Goal: Entertainment & Leisure: Consume media (video, audio)

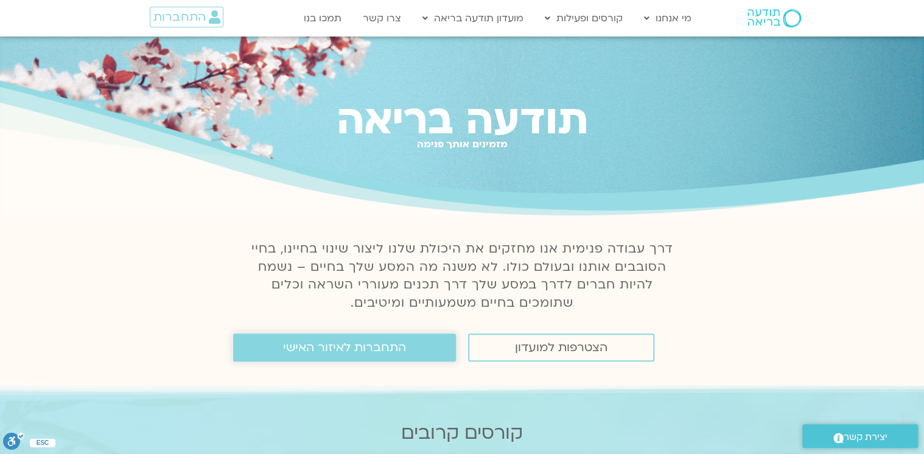
click at [353, 345] on span "התחברות לאיזור האישי" at bounding box center [344, 347] width 123 height 13
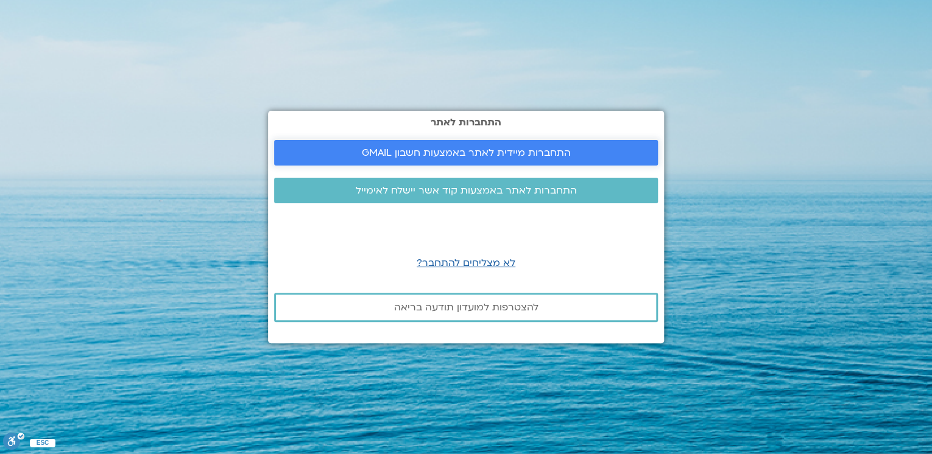
click at [498, 148] on span "התחברות מיידית לאתר באמצעות חשבון GMAIL" at bounding box center [466, 152] width 209 height 11
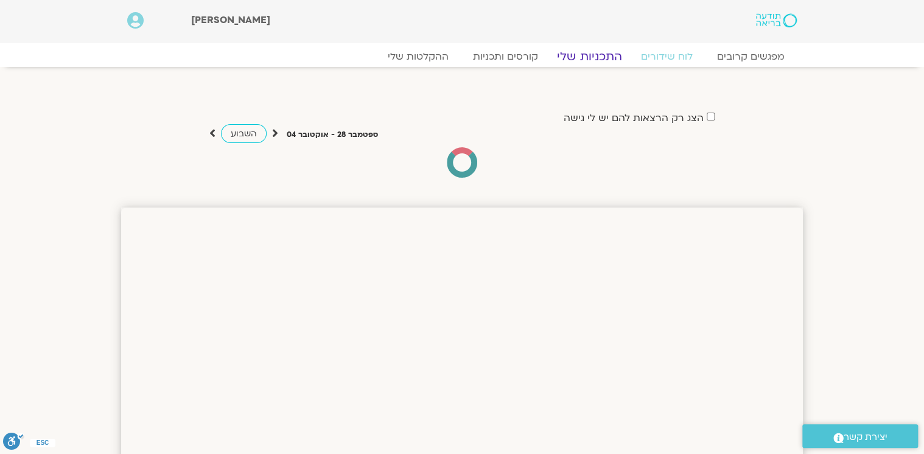
click at [585, 54] on link "התכניות שלי" at bounding box center [590, 56] width 94 height 15
click at [521, 52] on link "קורסים ותכניות" at bounding box center [505, 56] width 107 height 15
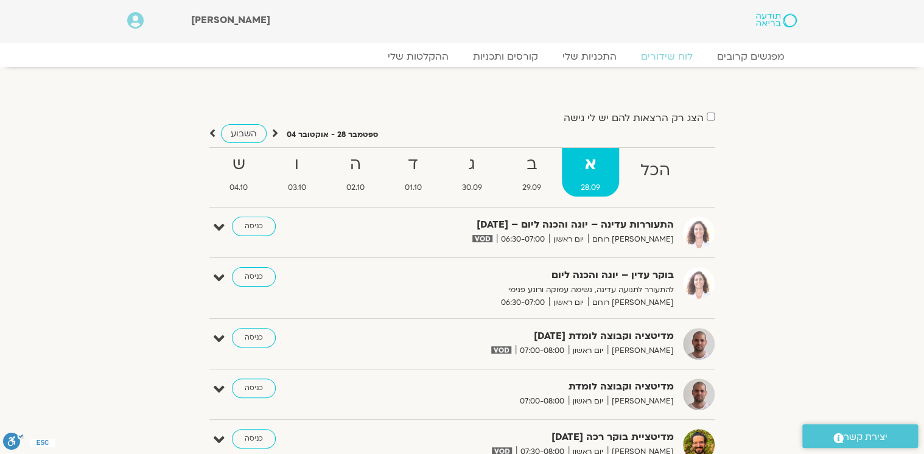
scroll to position [95, 0]
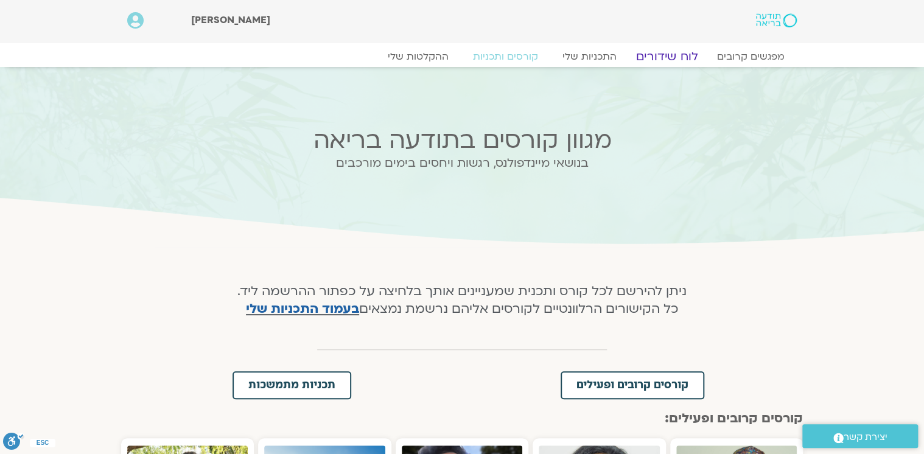
click at [677, 56] on link "לוח שידורים" at bounding box center [667, 56] width 91 height 15
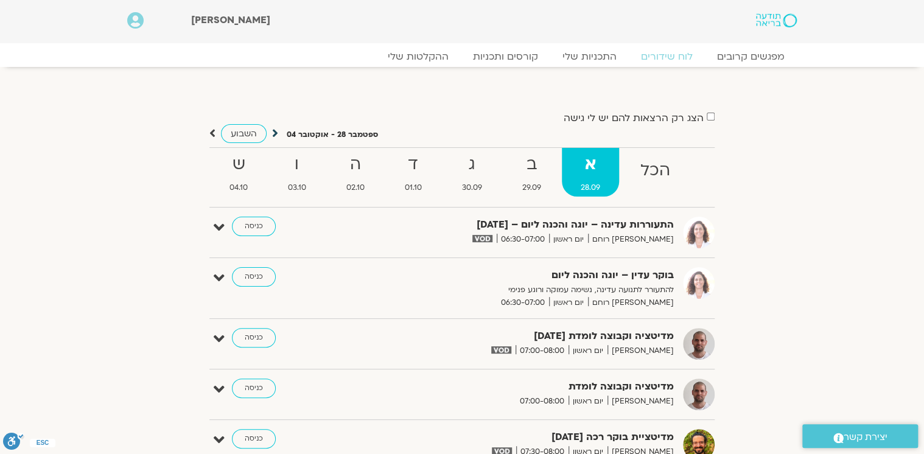
click at [273, 134] on icon at bounding box center [275, 133] width 6 height 12
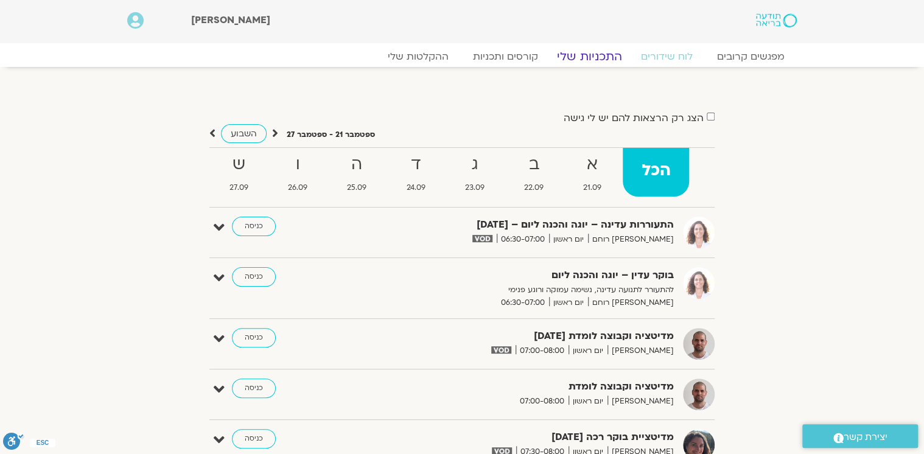
click at [594, 55] on link "התכניות שלי" at bounding box center [590, 56] width 94 height 15
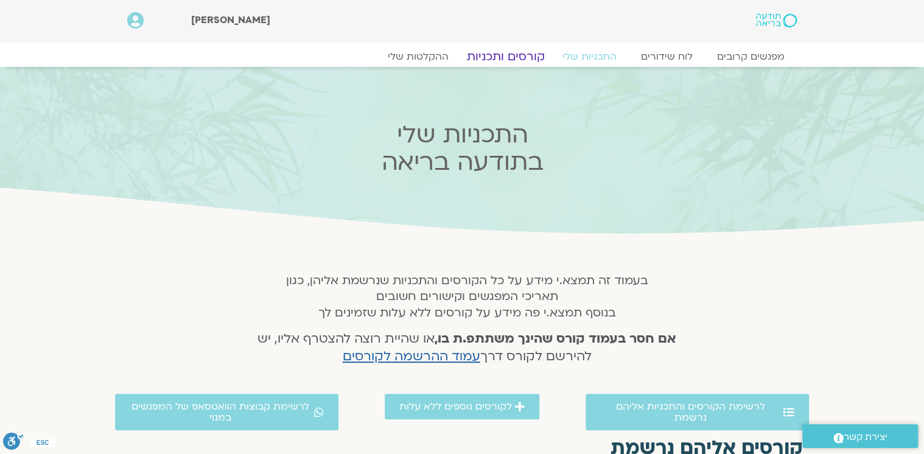
click at [509, 54] on link "קורסים ותכניות" at bounding box center [505, 56] width 107 height 15
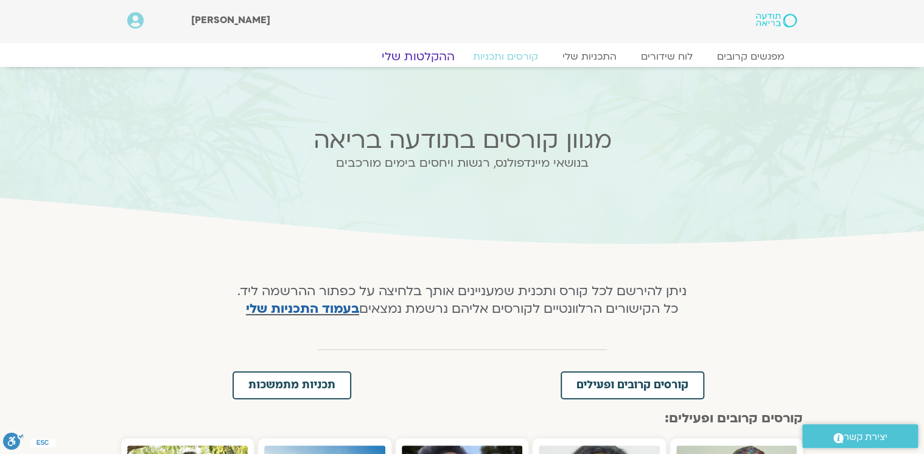
click at [419, 57] on link "ההקלטות שלי" at bounding box center [418, 56] width 102 height 15
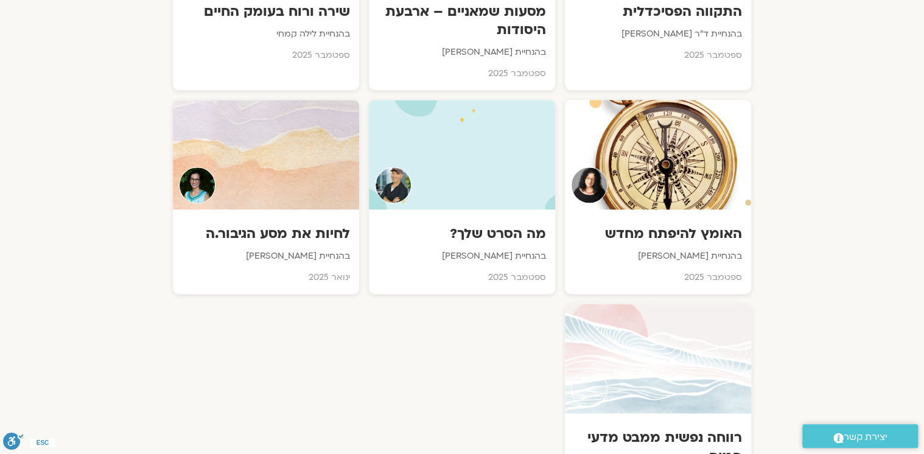
scroll to position [731, 0]
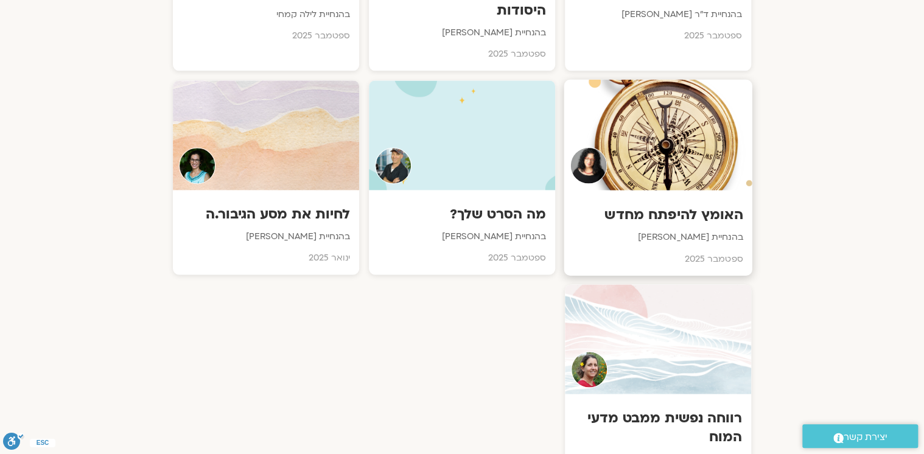
click at [653, 214] on h3 "האומץ להיפתח מחדש" at bounding box center [659, 215] width 170 height 19
